Goal: Information Seeking & Learning: Learn about a topic

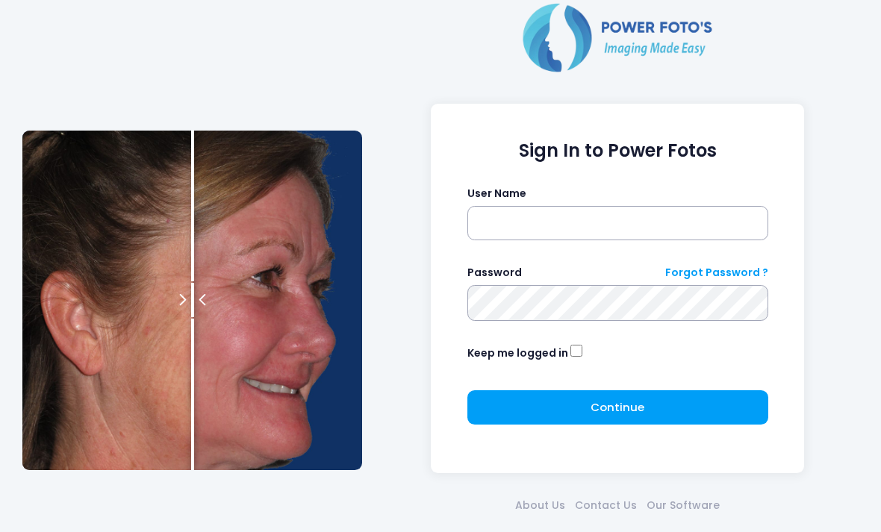
scroll to position [65, 0]
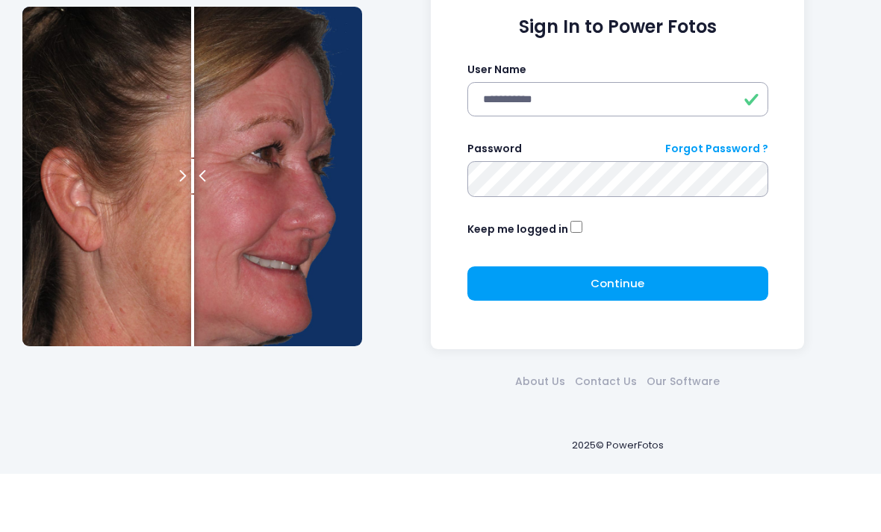
type input "**********"
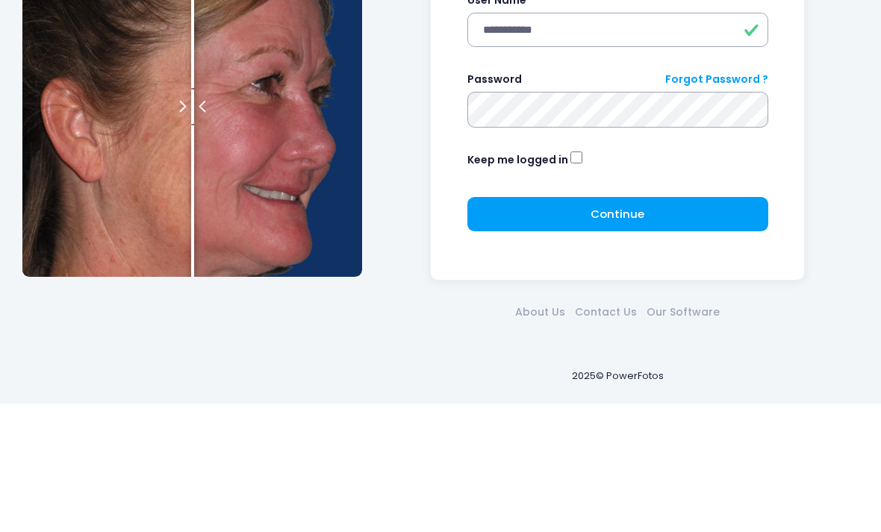
click at [642, 325] on button "Continue Please wait..." at bounding box center [617, 342] width 301 height 34
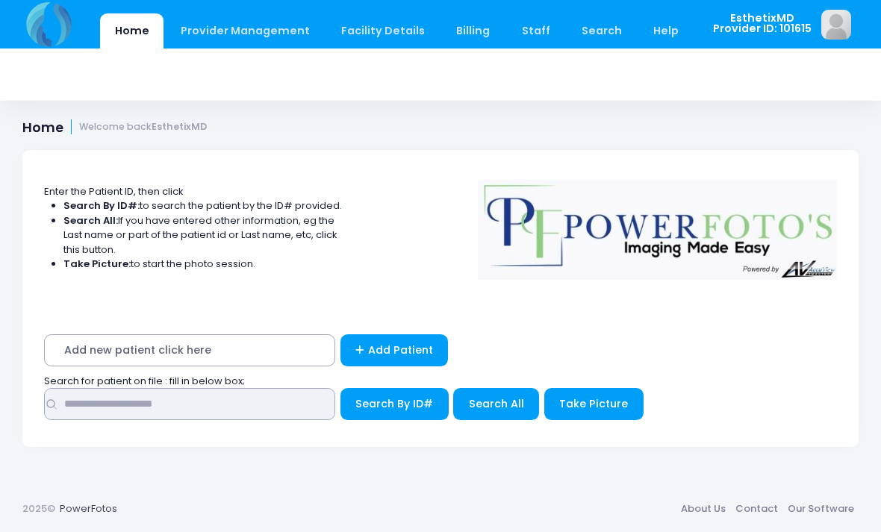
click at [75, 402] on input "text" at bounding box center [189, 404] width 291 height 32
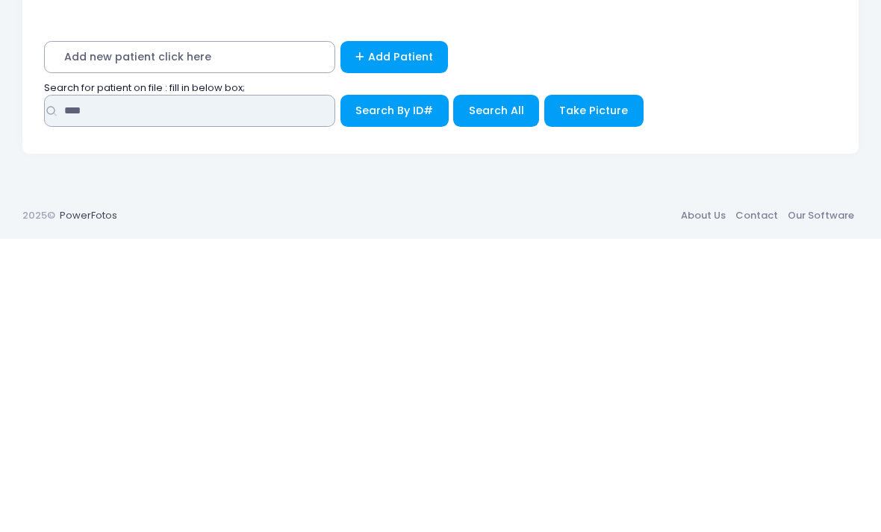
type input "****"
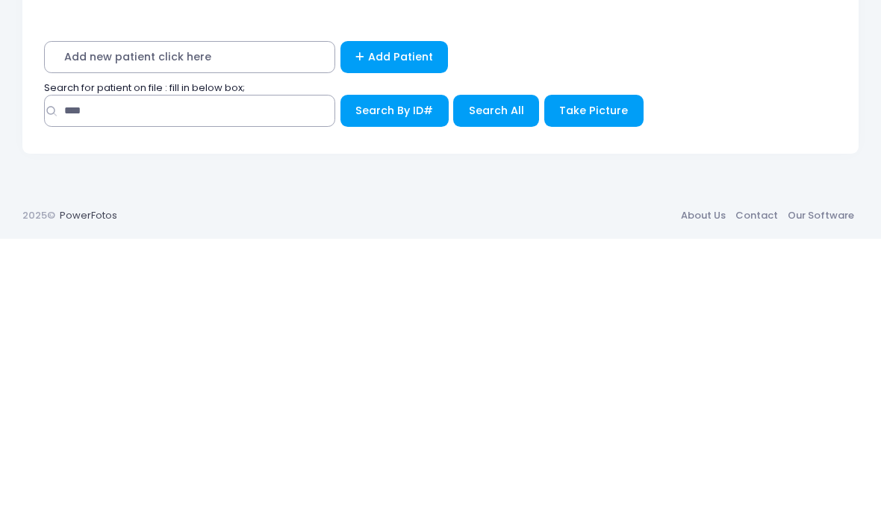
click at [500, 396] on span "Search All" at bounding box center [496, 403] width 55 height 15
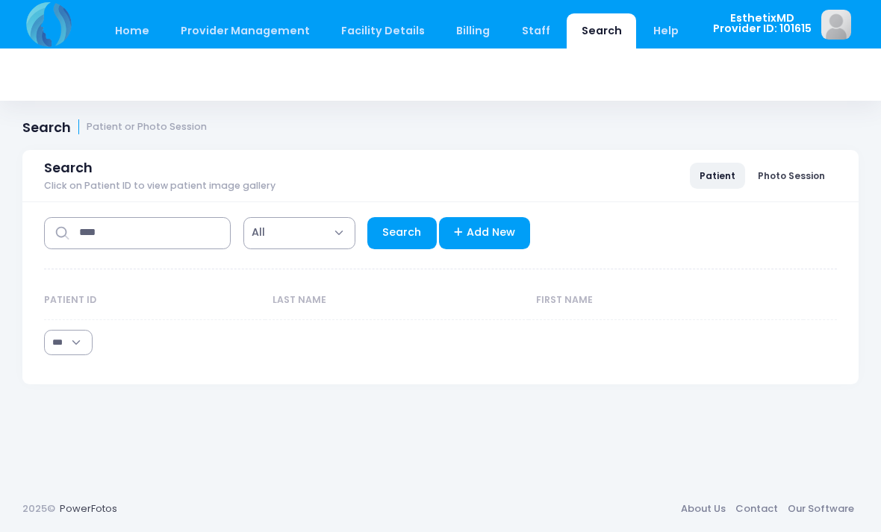
select select "***"
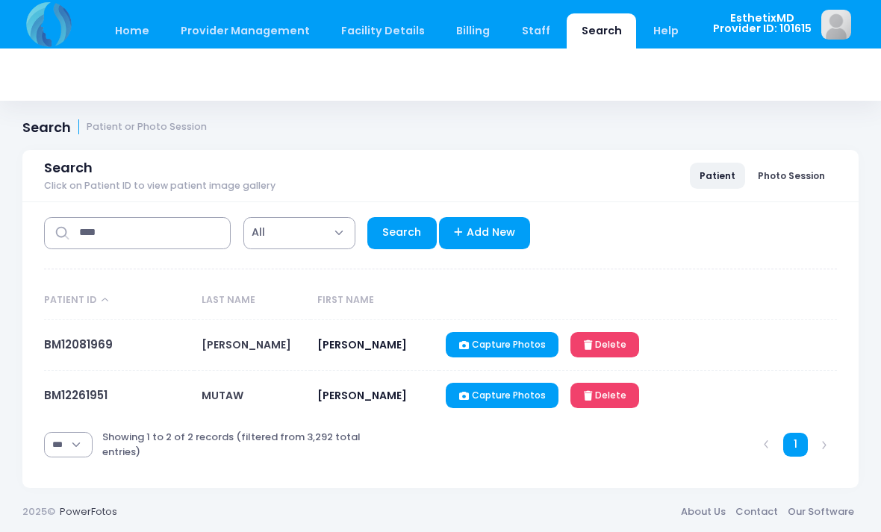
click at [68, 398] on link "BM12261951" at bounding box center [75, 395] width 63 height 16
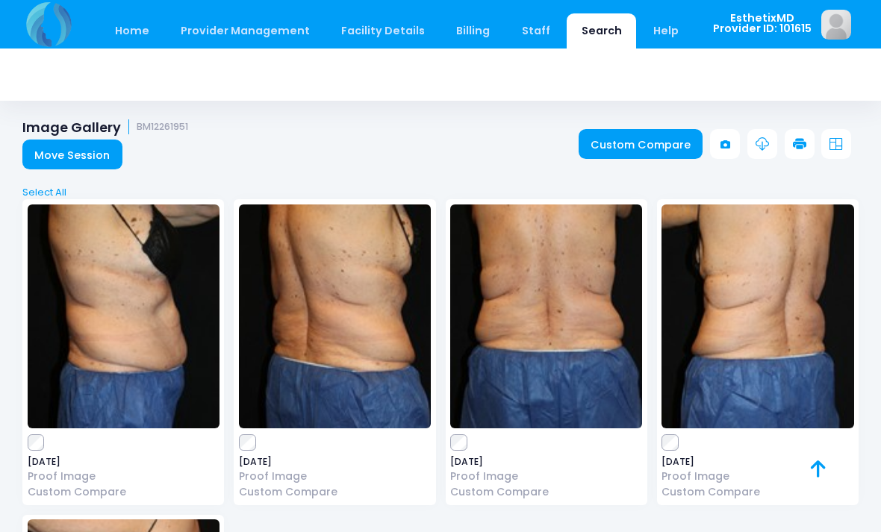
click at [599, 343] on img at bounding box center [546, 317] width 192 height 224
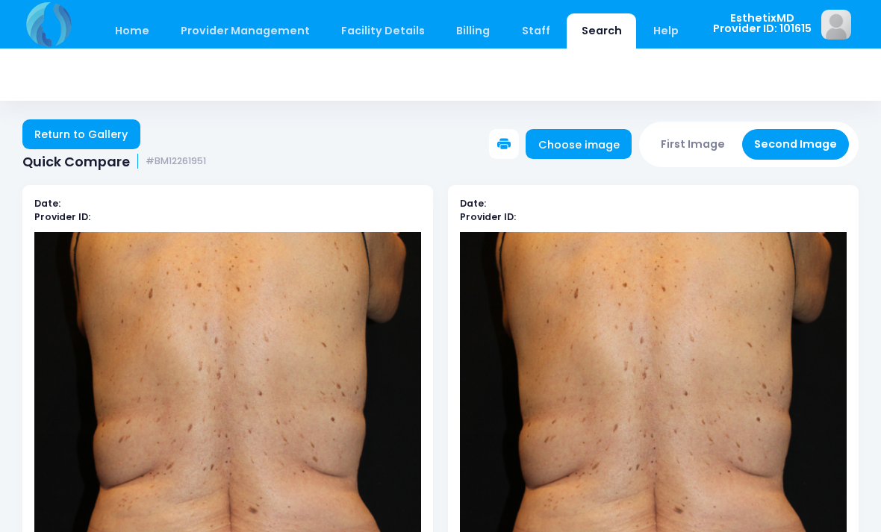
click at [61, 137] on link "Return to Gallery" at bounding box center [81, 134] width 118 height 30
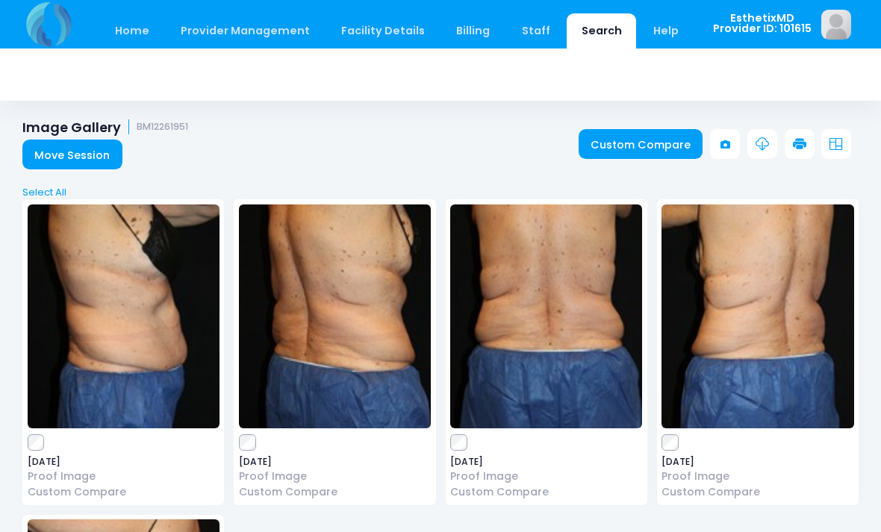
click at [585, 338] on img at bounding box center [546, 317] width 192 height 224
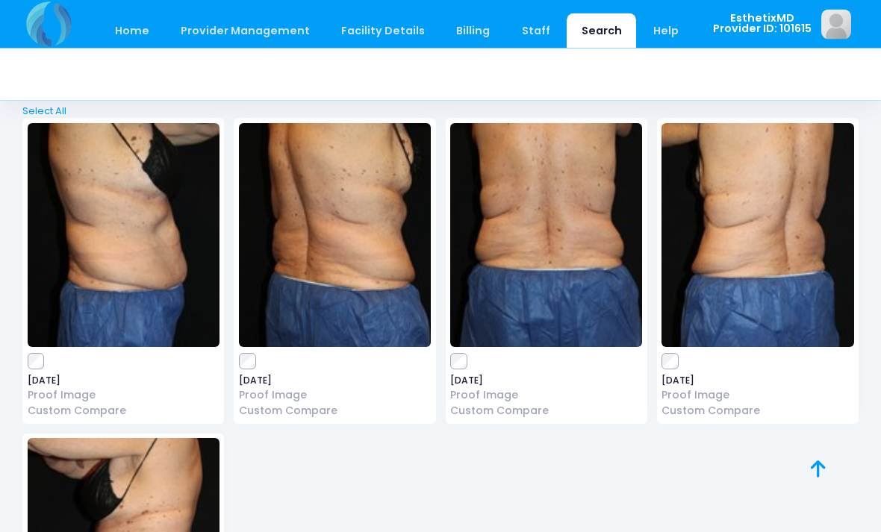
scroll to position [80, 0]
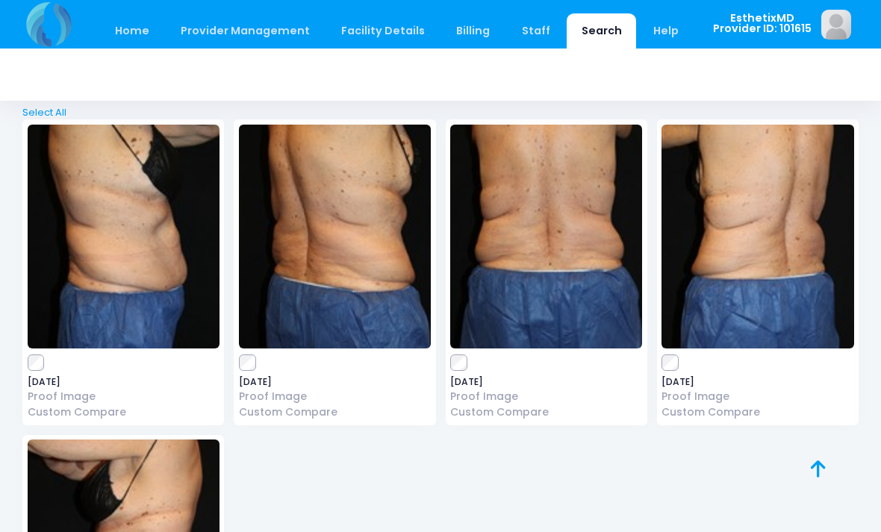
click at [113, 262] on img at bounding box center [124, 237] width 192 height 224
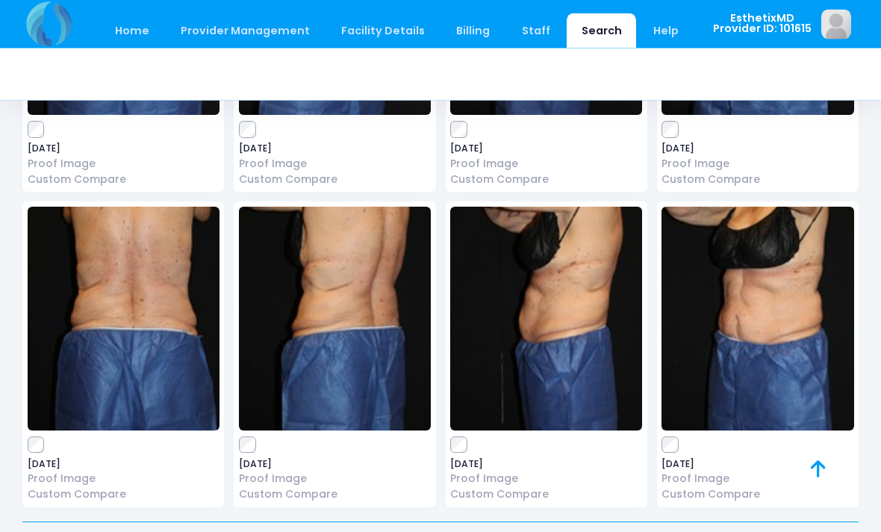
scroll to position [980, 0]
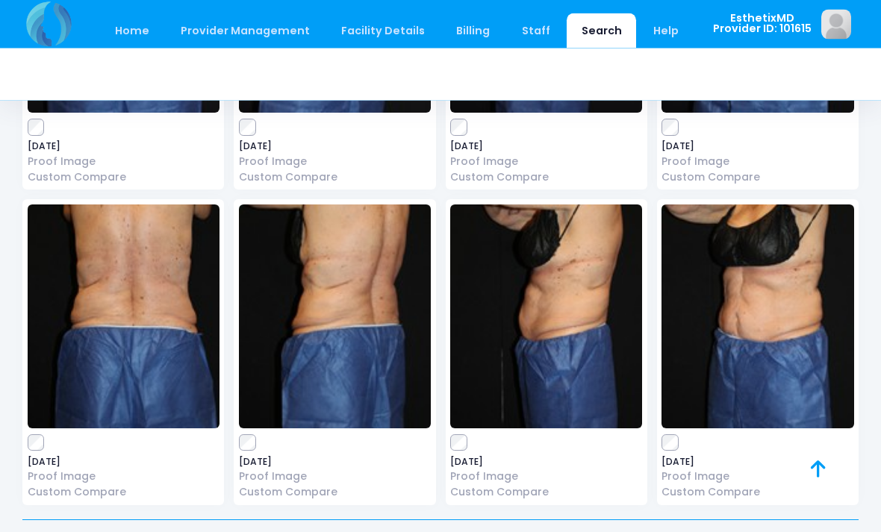
click at [111, 344] on img at bounding box center [124, 317] width 192 height 224
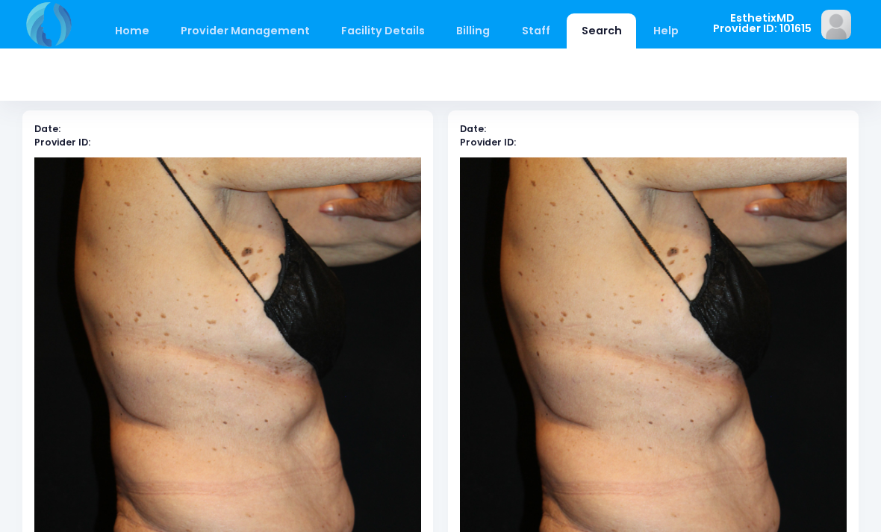
scroll to position [75, 0]
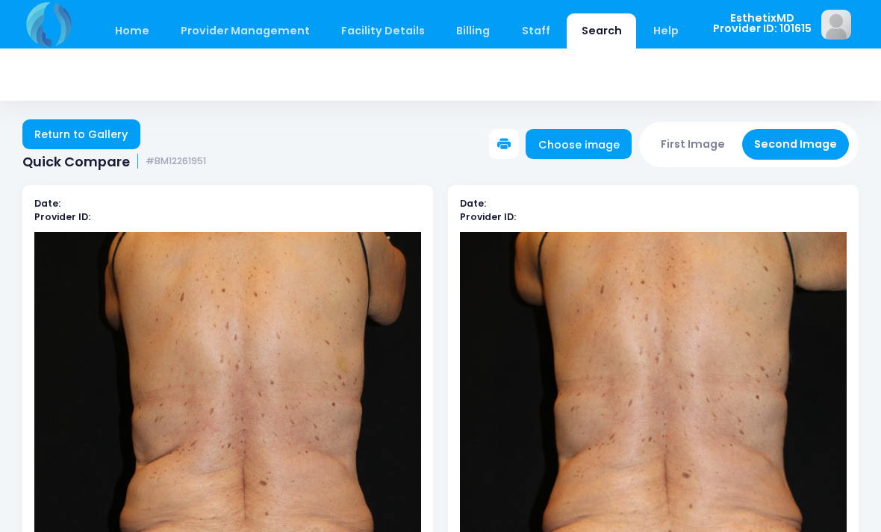
click at [106, 134] on link "Return to Gallery" at bounding box center [81, 134] width 118 height 30
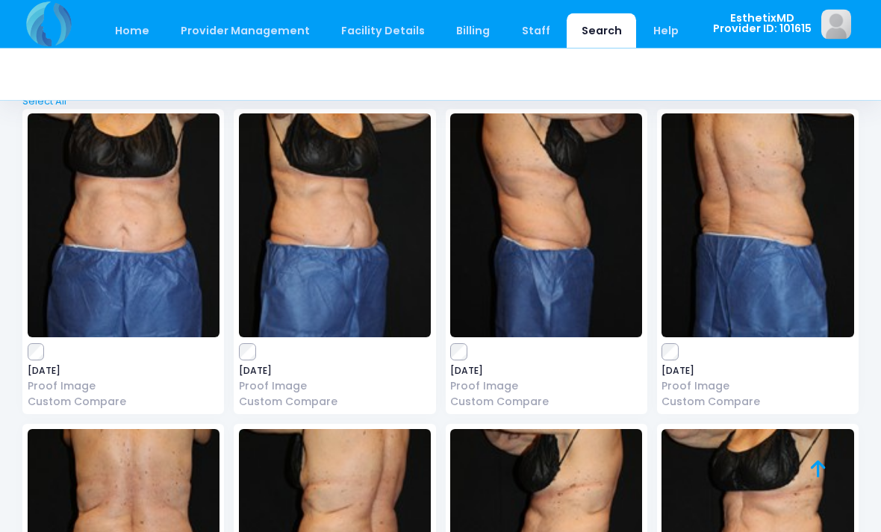
scroll to position [756, 0]
click at [150, 277] on img at bounding box center [124, 225] width 192 height 224
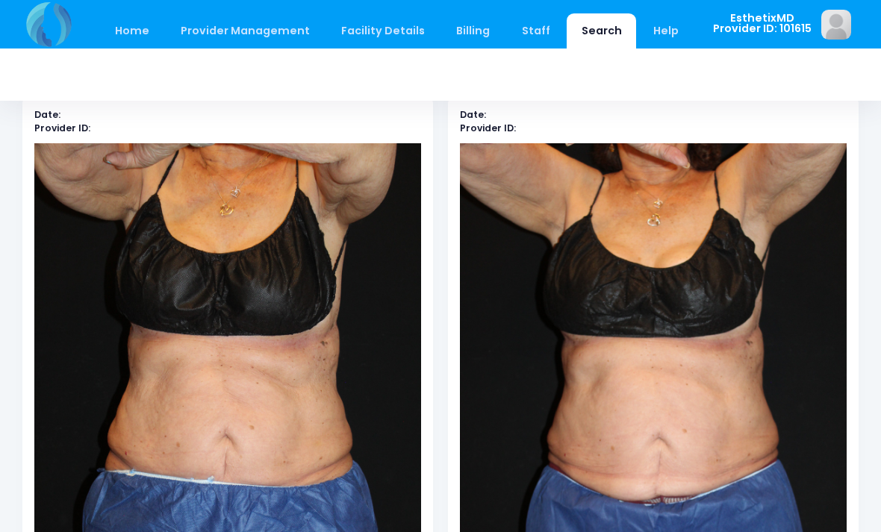
scroll to position [91, 0]
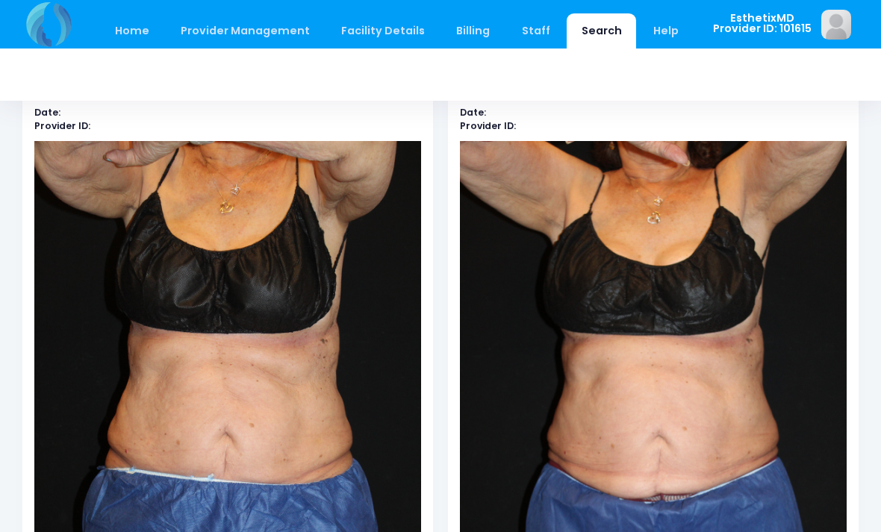
click at [101, 437] on img at bounding box center [227, 431] width 387 height 580
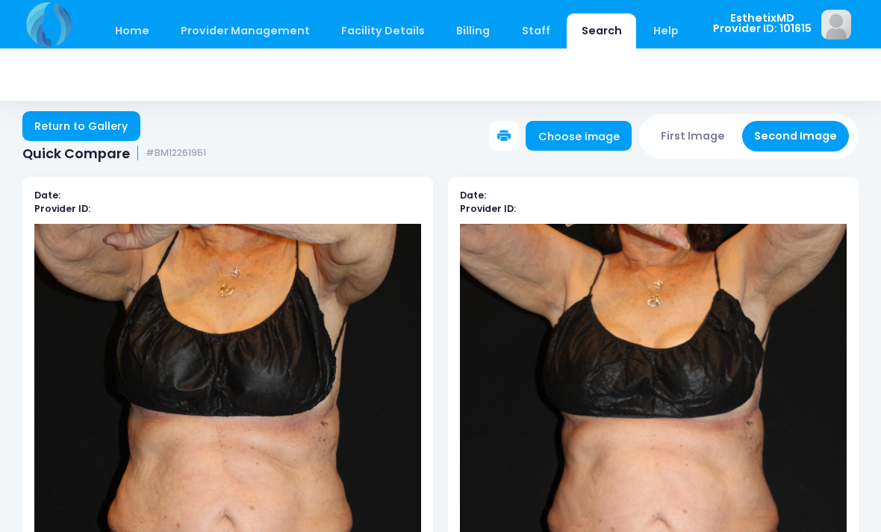
scroll to position [0, 0]
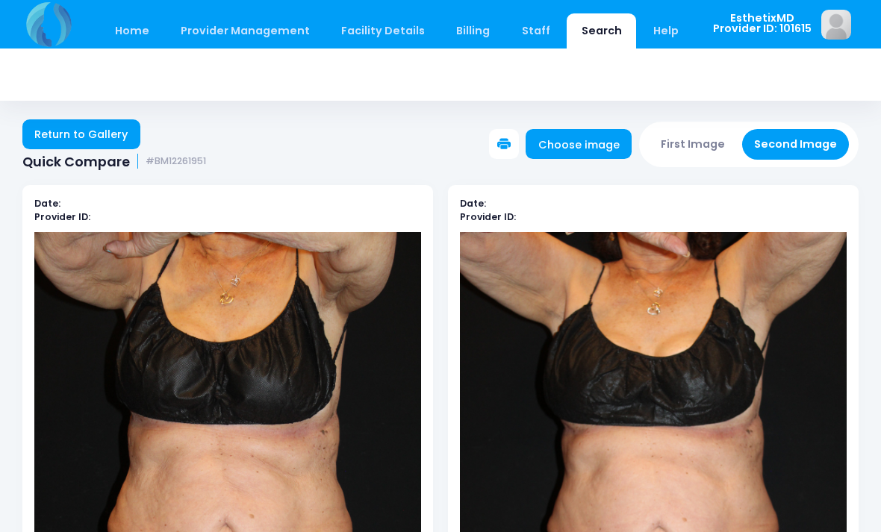
click at [109, 131] on link "Return to Gallery" at bounding box center [81, 134] width 118 height 30
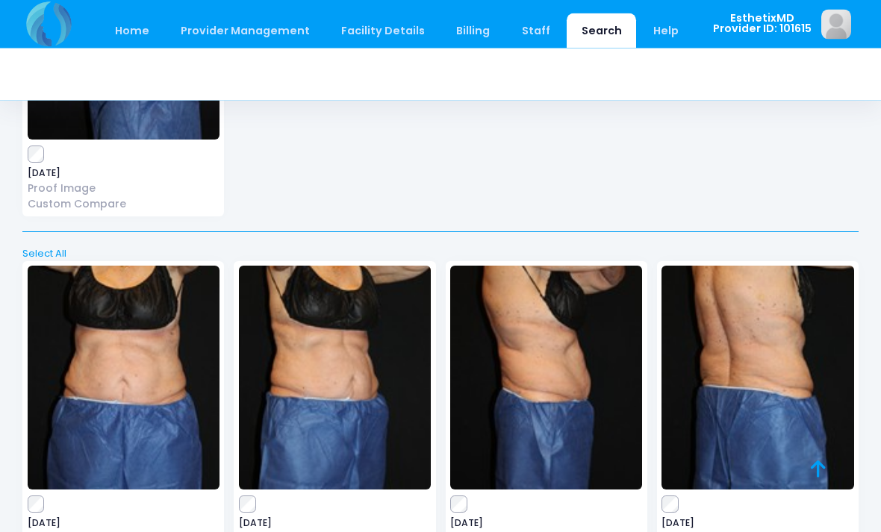
scroll to position [604, 0]
click at [569, 411] on img at bounding box center [546, 378] width 192 height 224
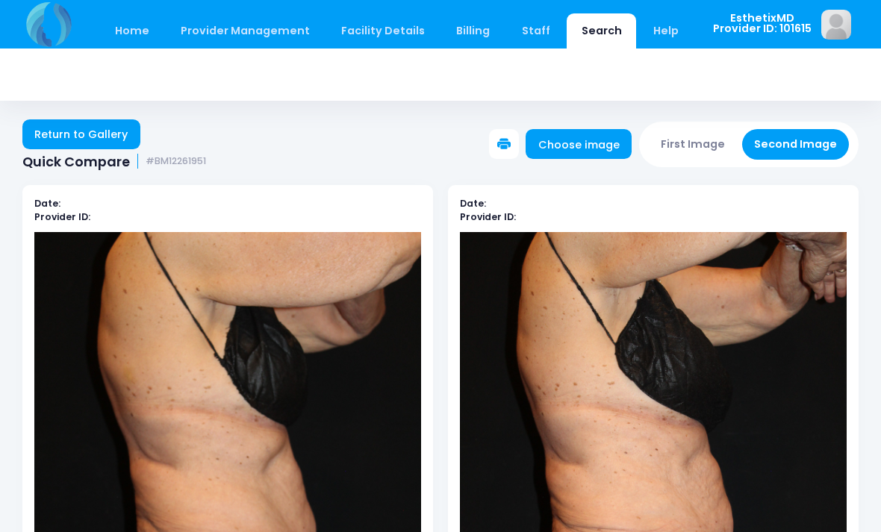
click at [50, 143] on link "Return to Gallery" at bounding box center [81, 134] width 118 height 30
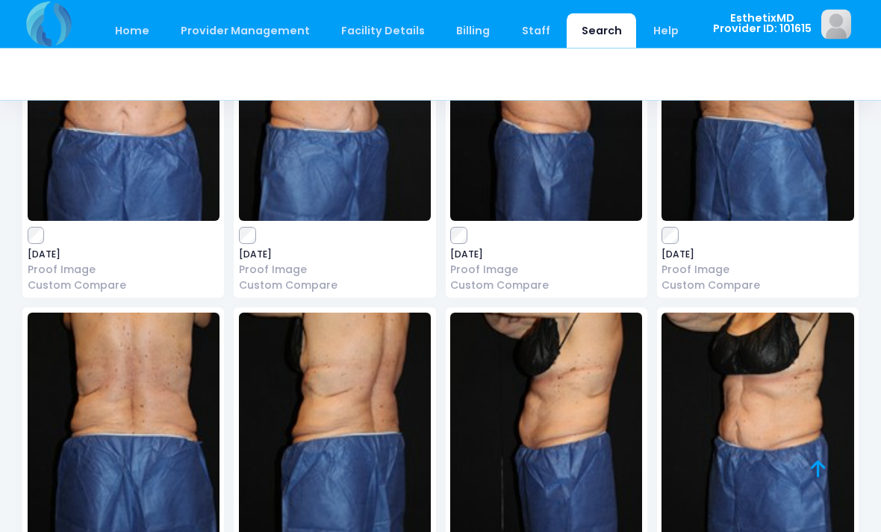
scroll to position [873, 0]
click at [596, 439] on img at bounding box center [546, 425] width 192 height 224
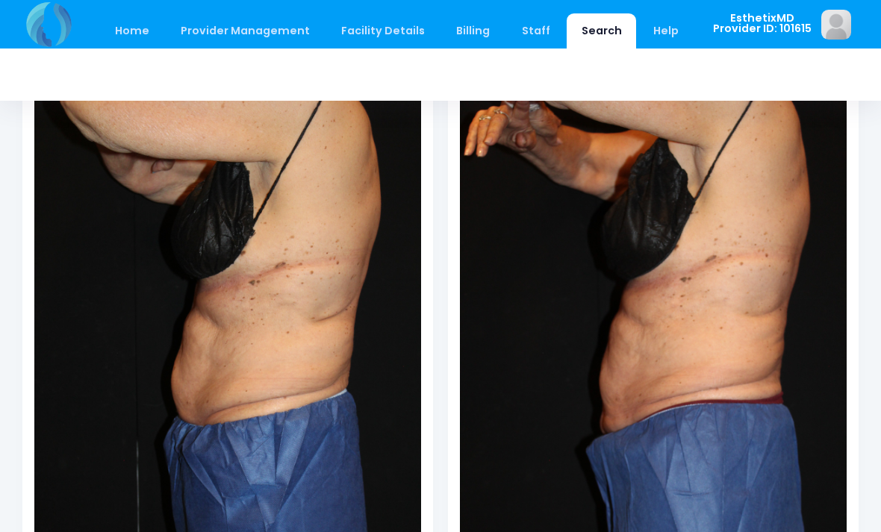
scroll to position [143, 0]
click at [807, 359] on img at bounding box center [653, 379] width 387 height 580
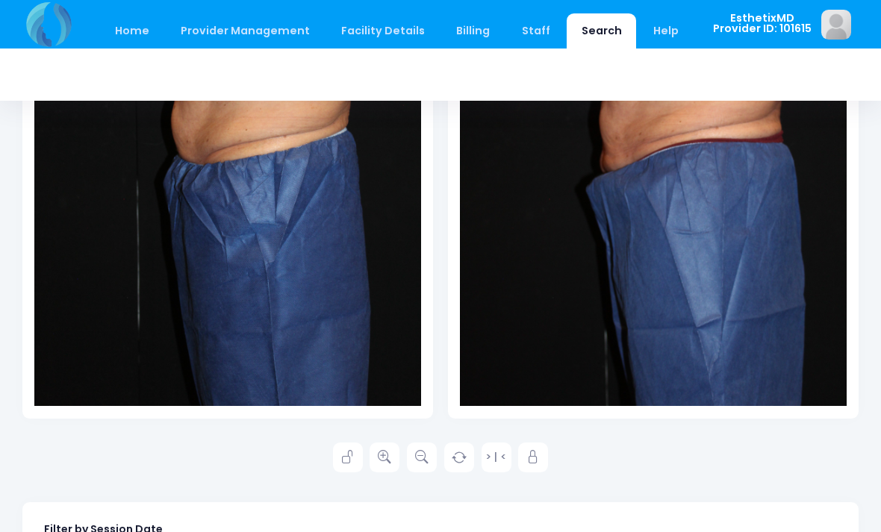
scroll to position [400, 0]
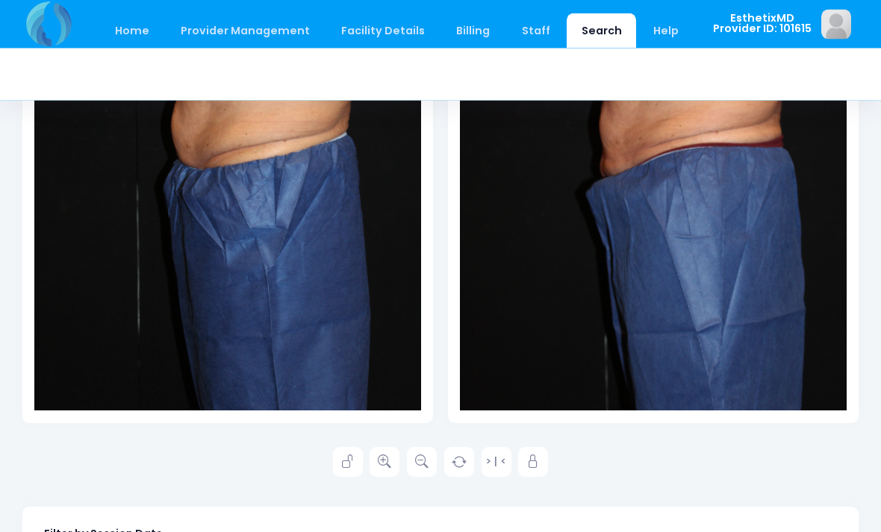
click at [396, 453] on link at bounding box center [384, 463] width 30 height 30
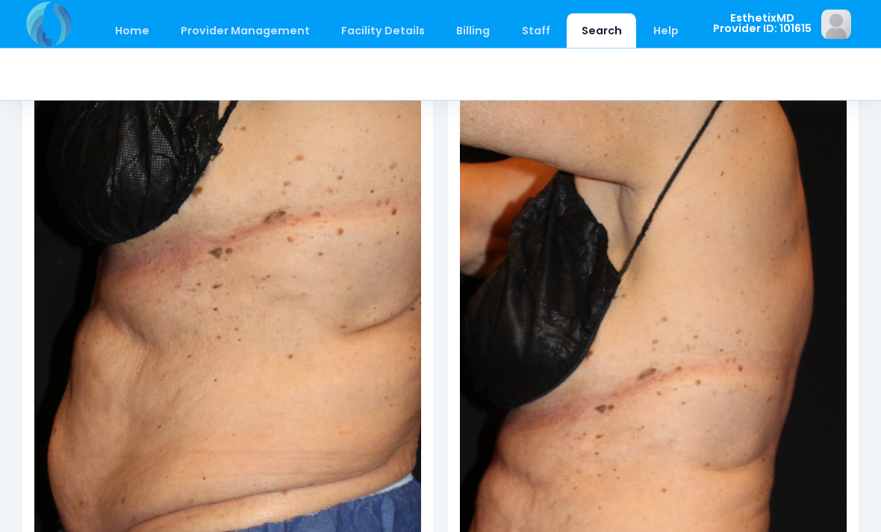
scroll to position [0, 0]
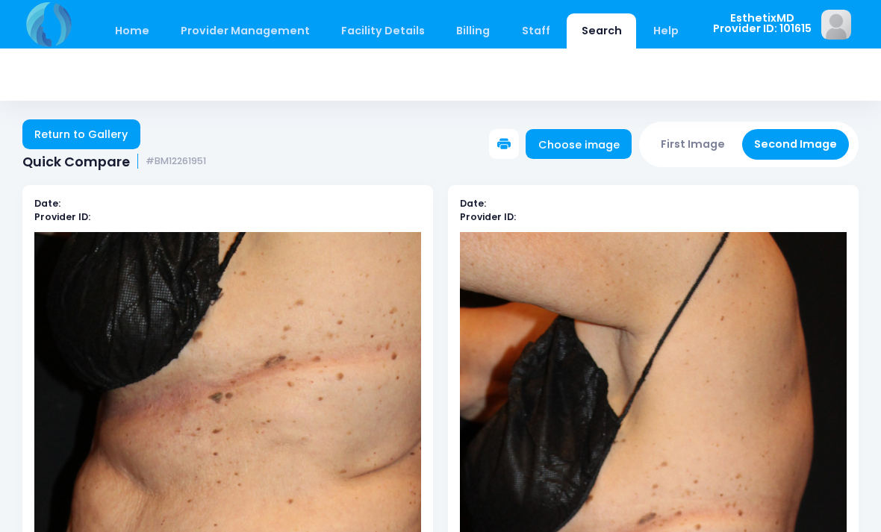
click at [54, 132] on link "Return to Gallery" at bounding box center [81, 134] width 118 height 30
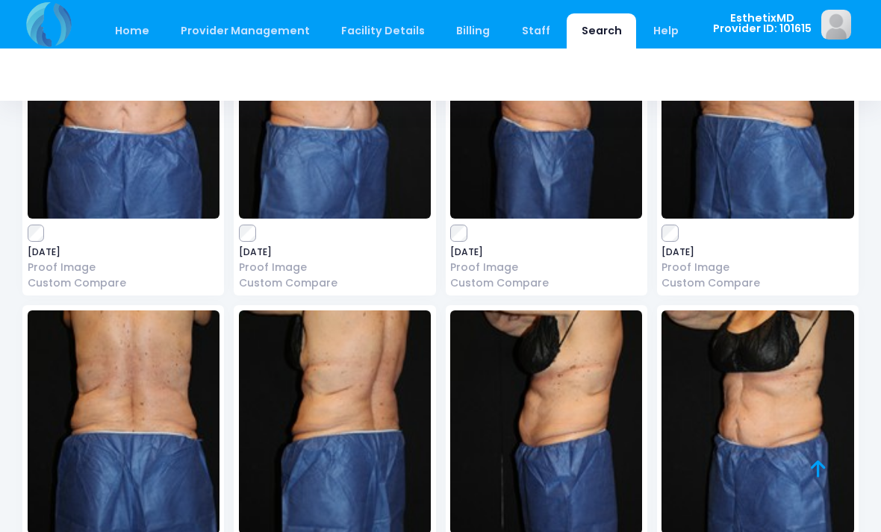
scroll to position [973, 0]
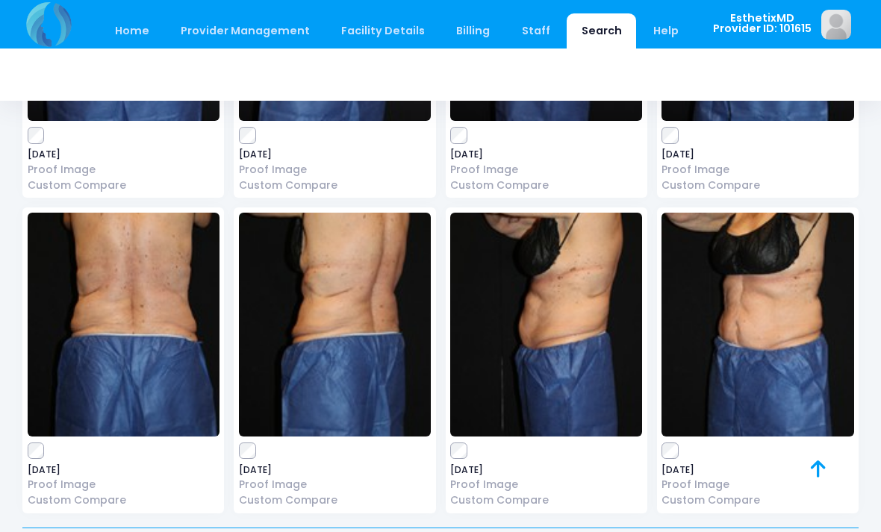
click at [118, 314] on img at bounding box center [124, 325] width 192 height 224
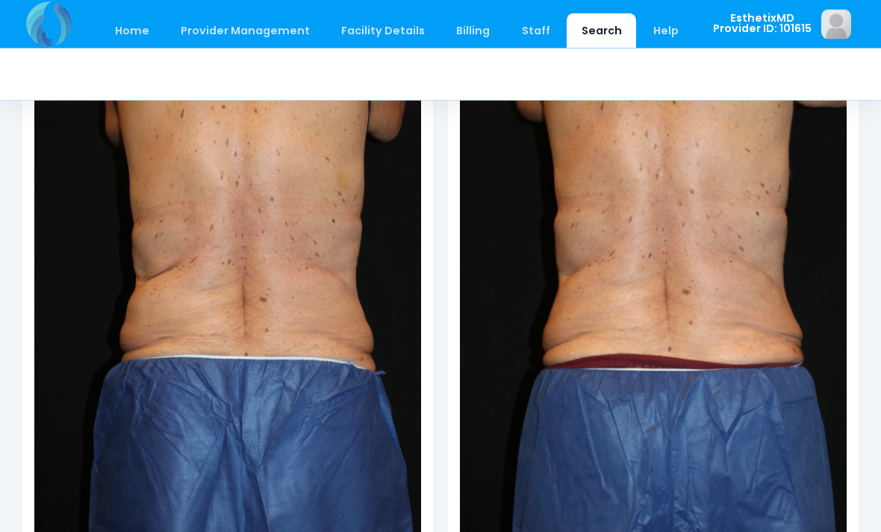
scroll to position [184, 0]
